Goal: Transaction & Acquisition: Purchase product/service

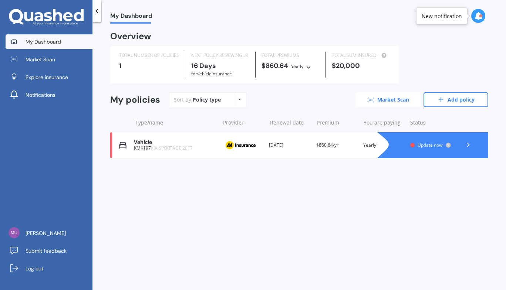
click at [397, 101] on link "Market Scan" at bounding box center [388, 99] width 65 height 15
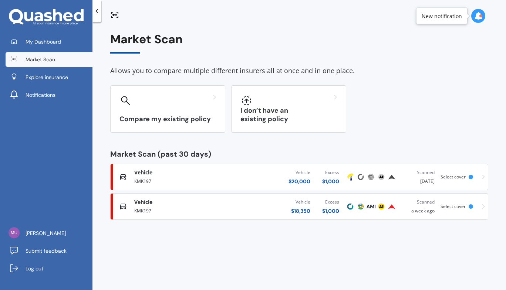
click at [141, 181] on div "KMK197" at bounding box center [183, 180] width 98 height 9
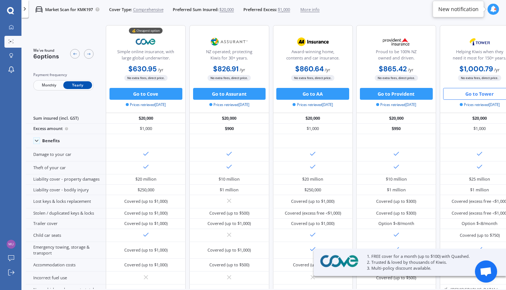
scroll to position [0, 125]
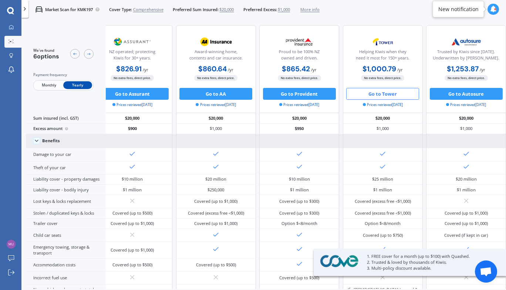
click at [411, 134] on div at bounding box center [383, 141] width 80 height 14
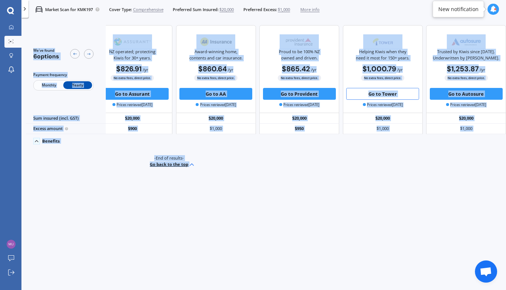
scroll to position [0, 121]
click at [52, 170] on div "-End of results- Go back to the top" at bounding box center [169, 161] width 480 height 27
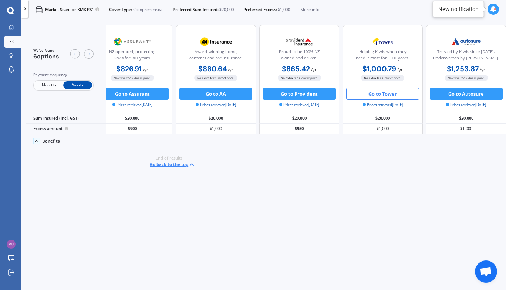
click at [357, 13] on div "Market Scan for KMK197 Cover Type: Comprehensive Preferred Sum Insured: $20,000…" at bounding box center [263, 9] width 484 height 19
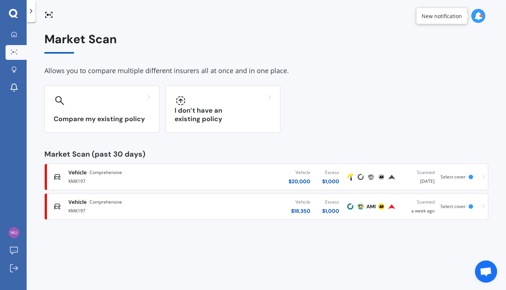
click at [302, 181] on div "$ 20,000" at bounding box center [299, 181] width 22 height 7
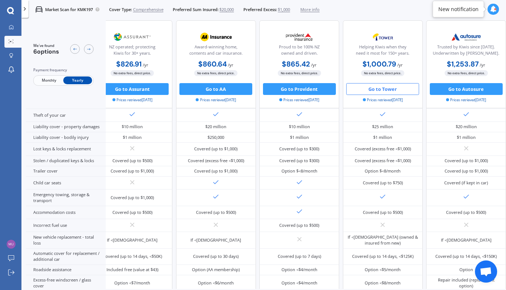
scroll to position [0, 125]
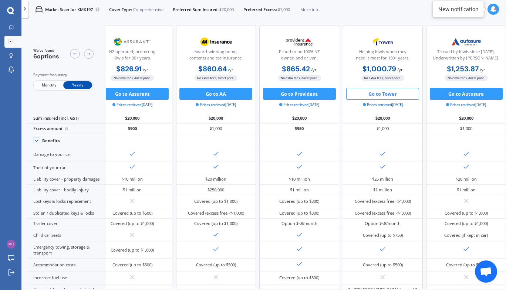
click at [382, 95] on button "Go to Tower" at bounding box center [382, 94] width 73 height 12
